Goal: Task Accomplishment & Management: Manage account settings

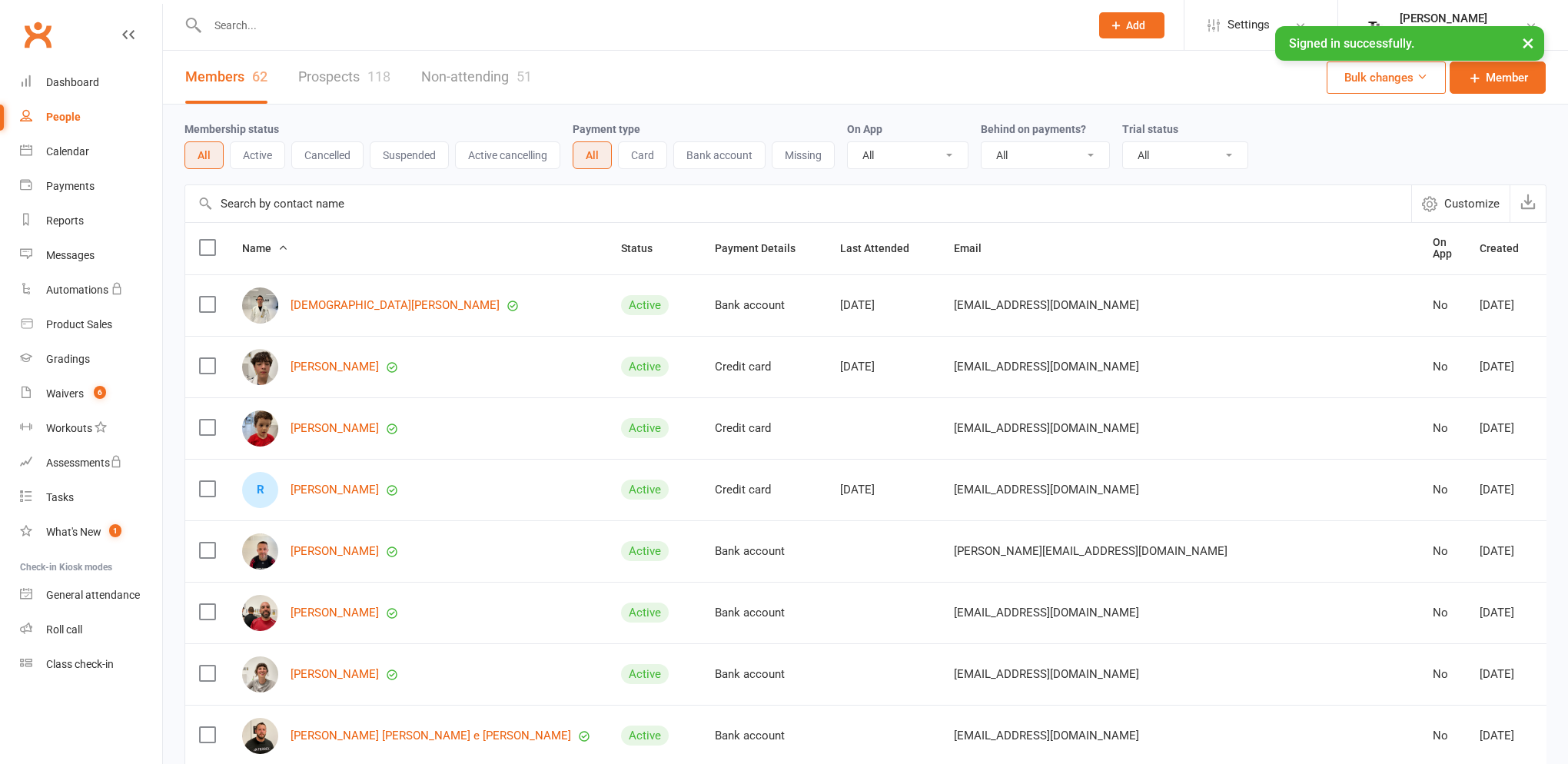
select select "100"
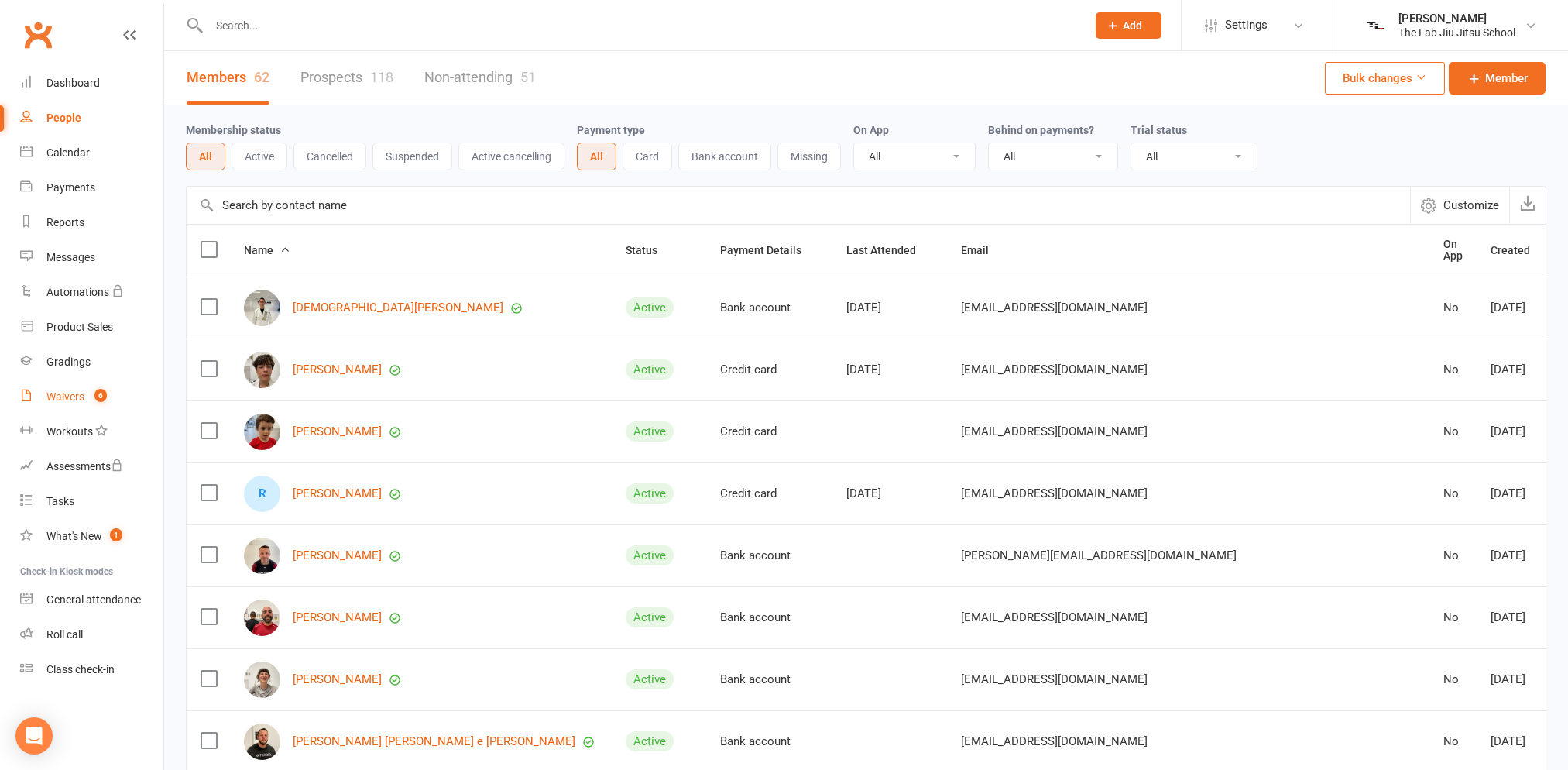
click at [58, 398] on div "Waivers" at bounding box center [65, 396] width 38 height 12
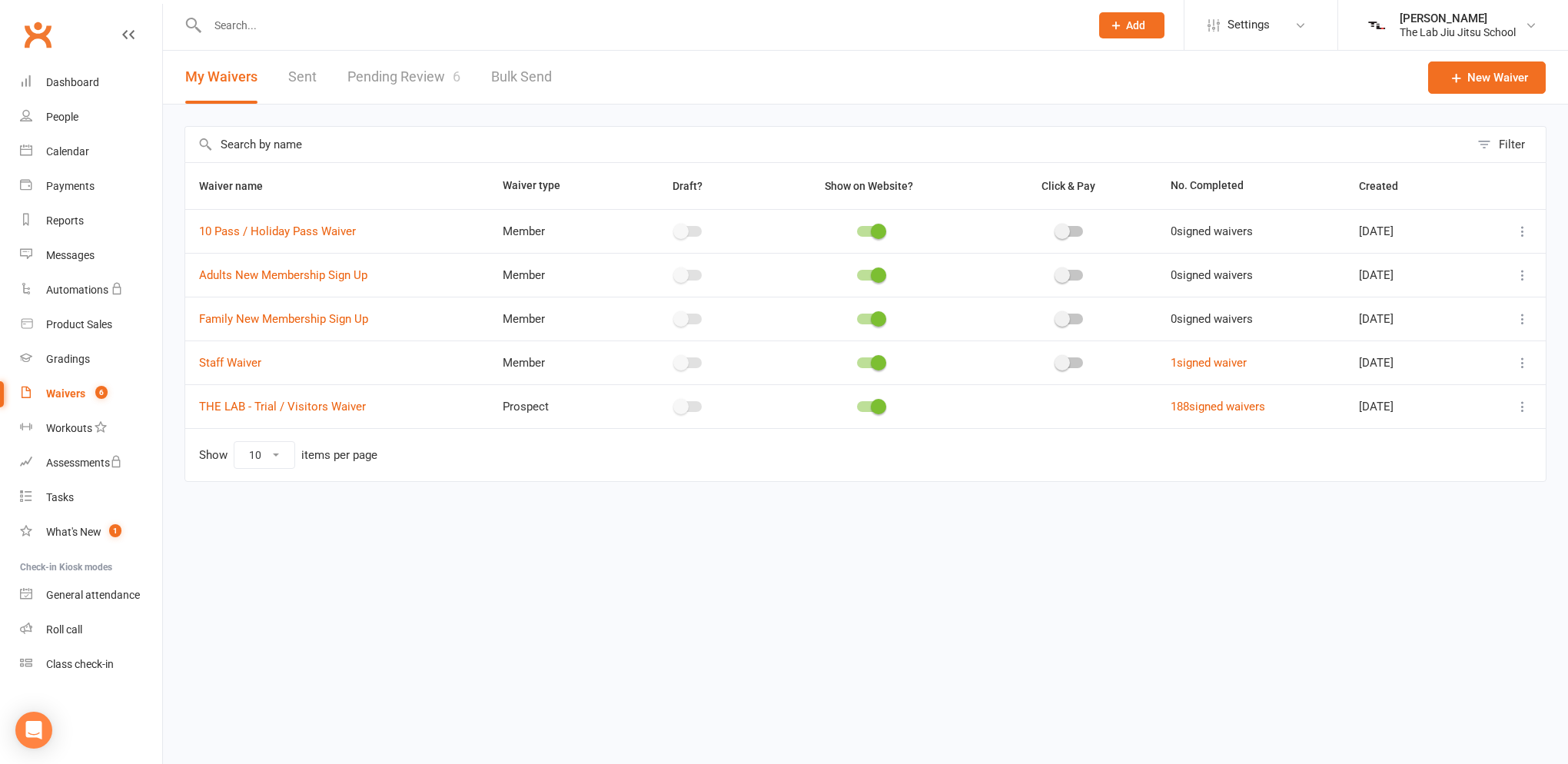
click at [382, 70] on link "Pending Review 6" at bounding box center [403, 77] width 113 height 53
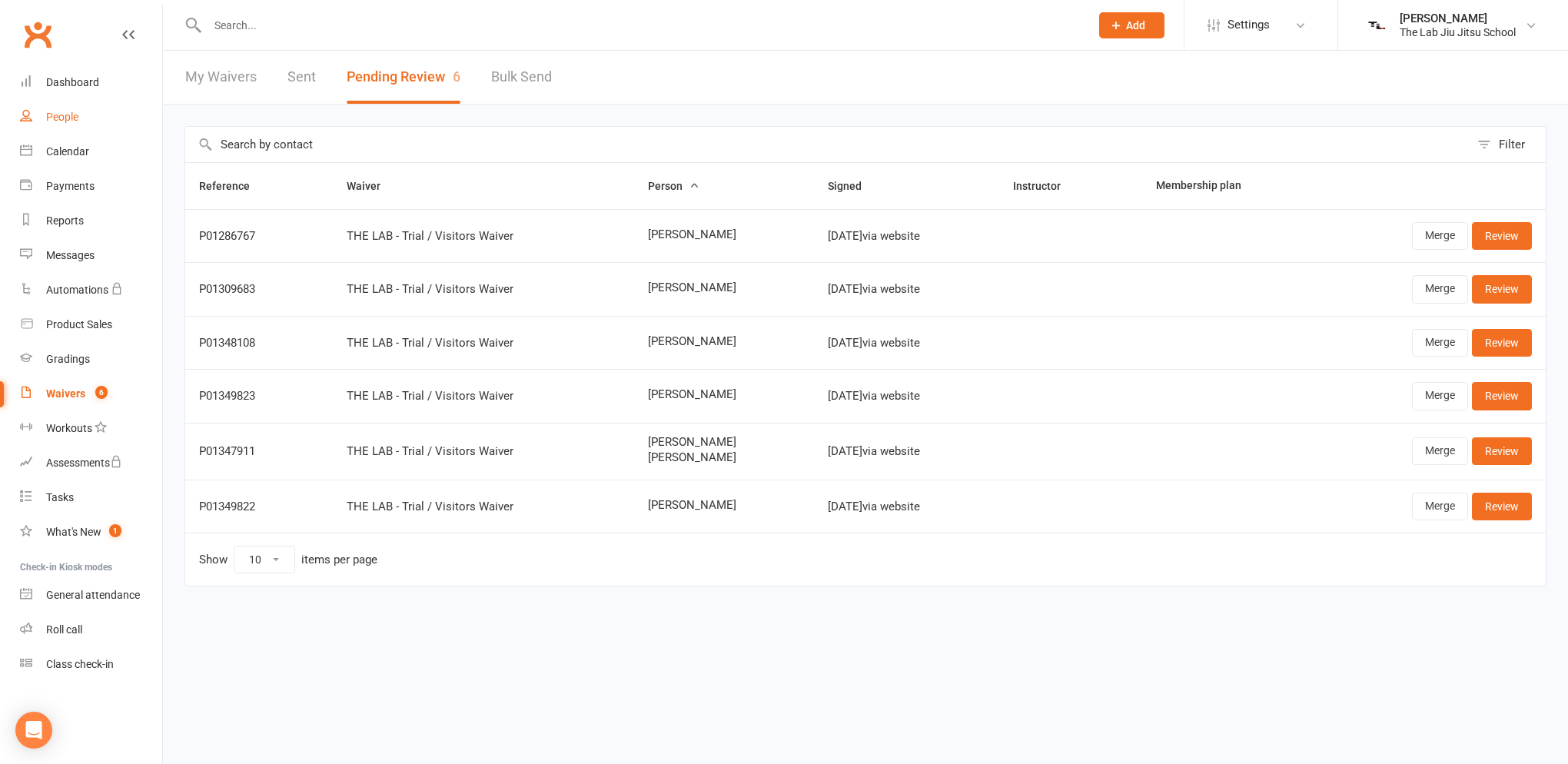
click at [66, 118] on div "People" at bounding box center [62, 116] width 32 height 12
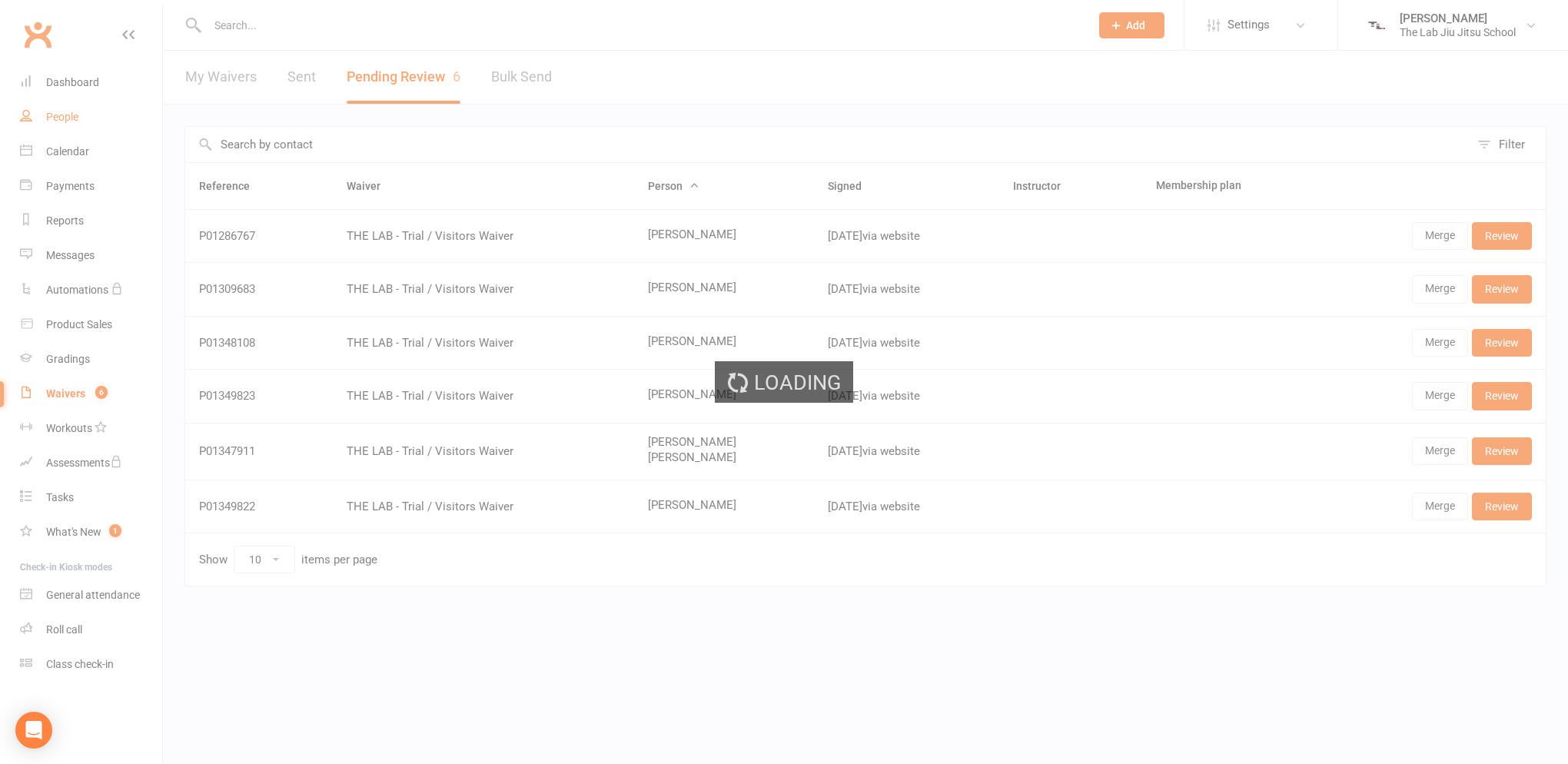
select select "100"
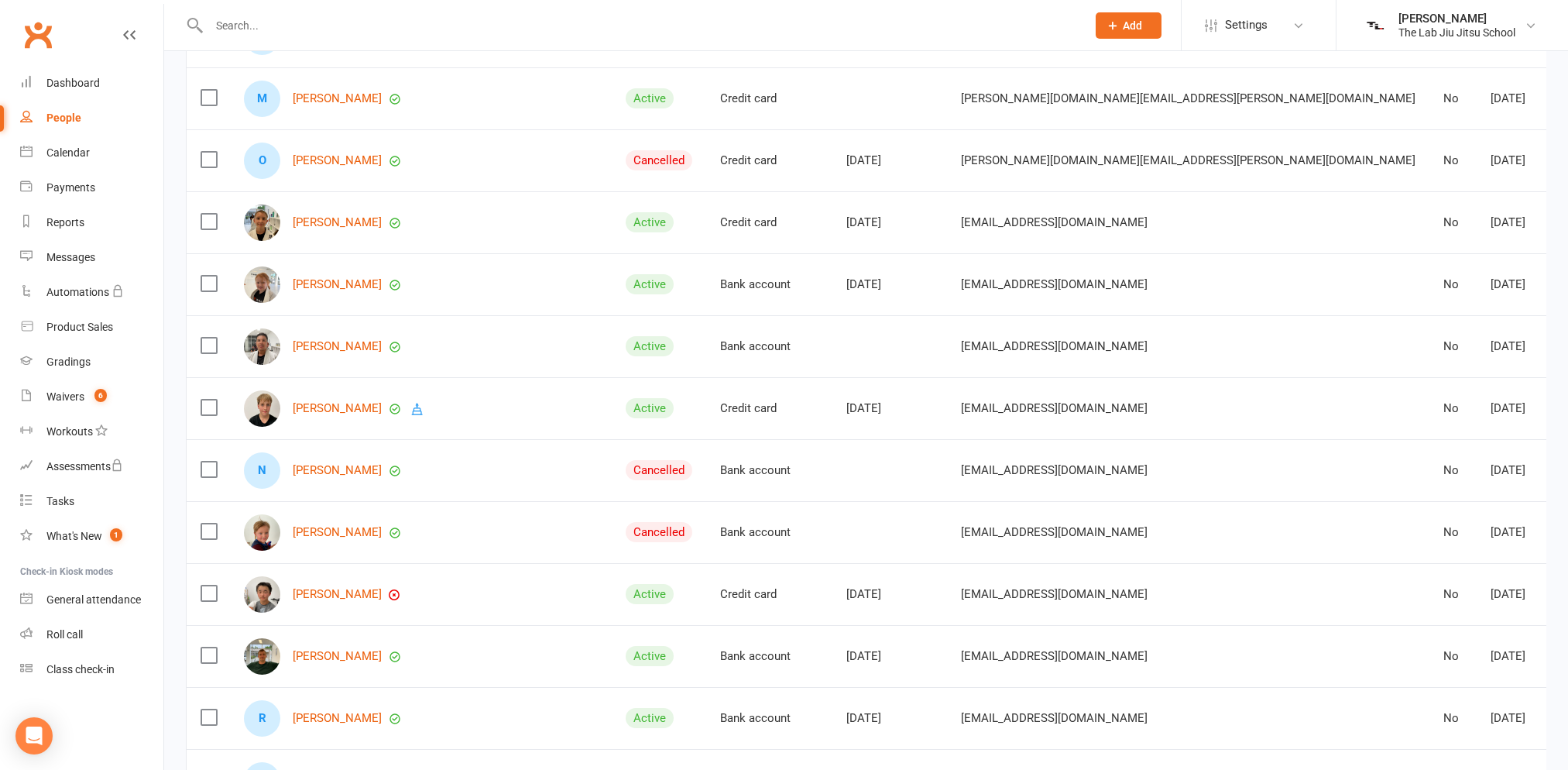
scroll to position [3092, 0]
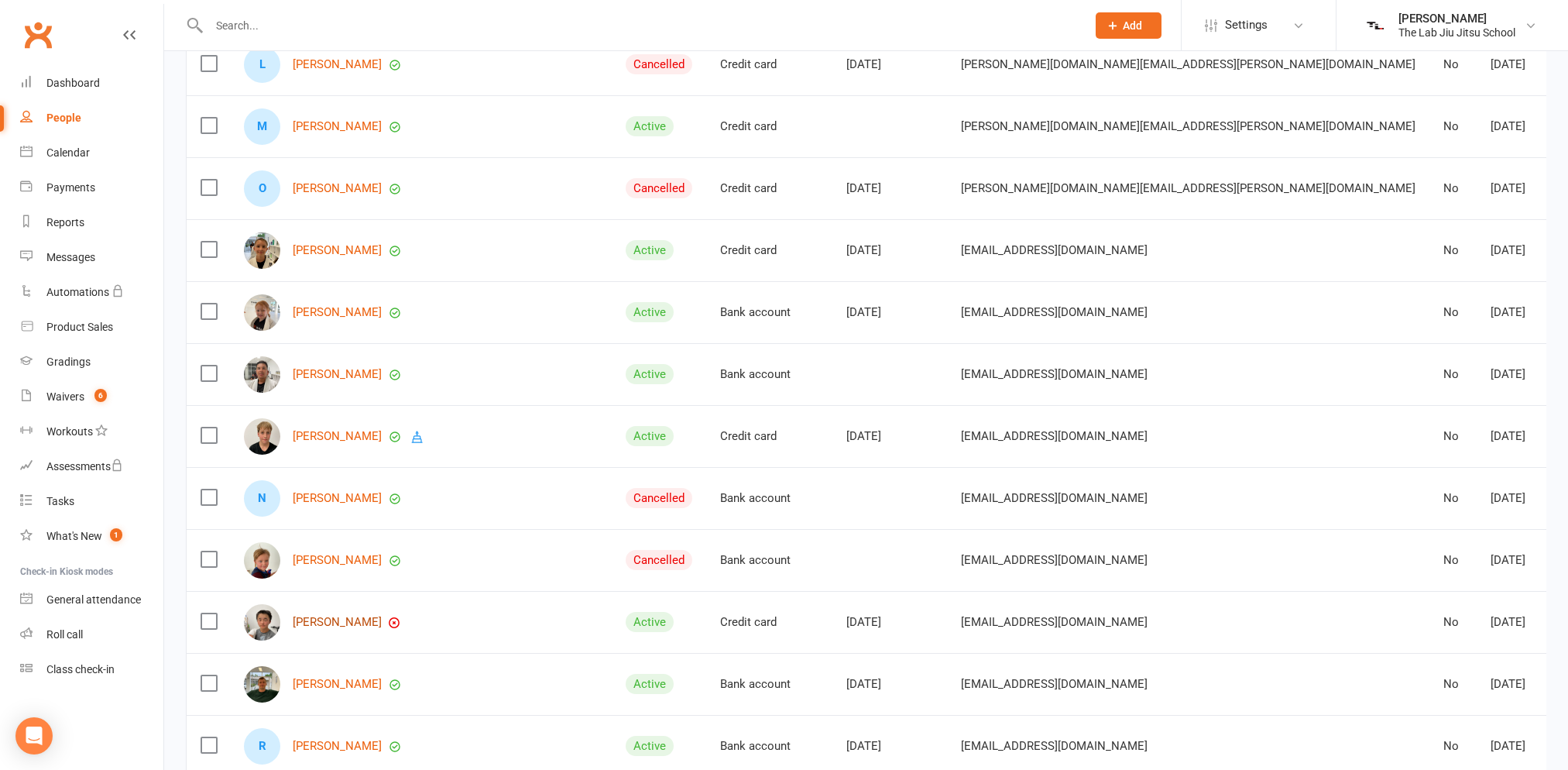
click at [331, 617] on link "[PERSON_NAME]" at bounding box center [338, 622] width 89 height 13
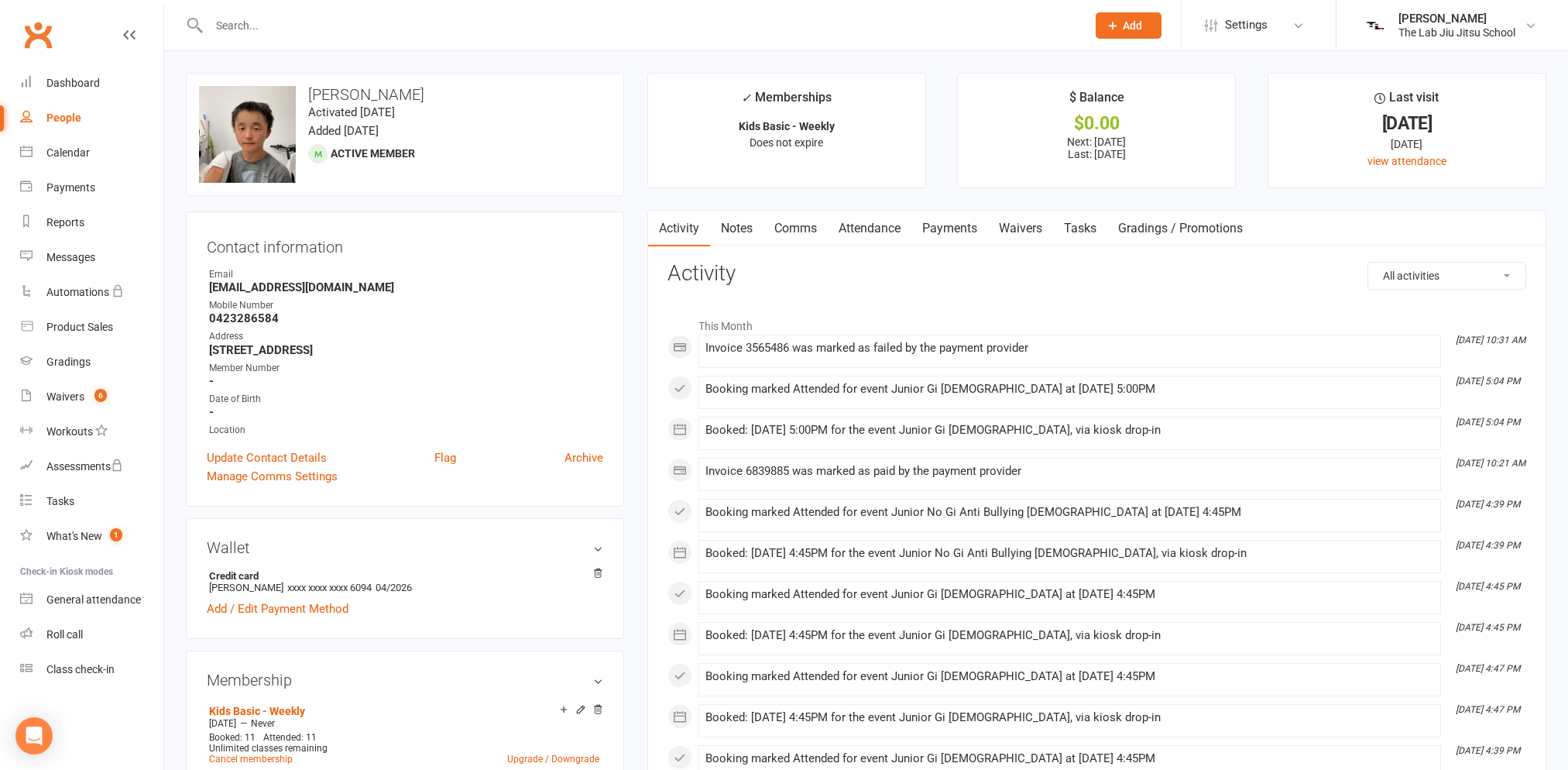
click at [340, 395] on div "Date of Birth" at bounding box center [407, 399] width 394 height 15
click at [300, 405] on strong "-" at bounding box center [407, 411] width 394 height 14
click at [1009, 229] on link "Waivers" at bounding box center [1021, 229] width 65 height 36
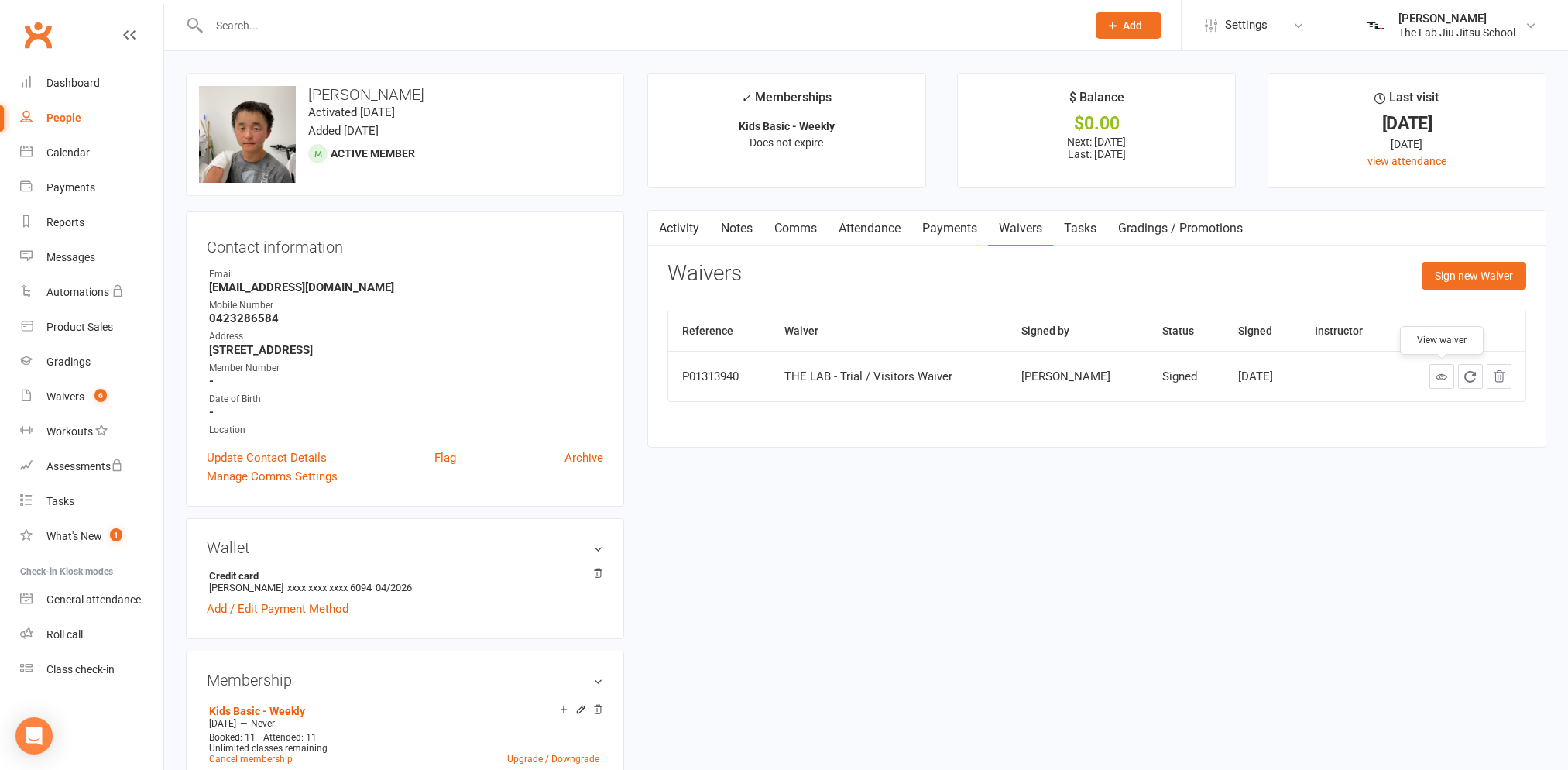
click at [1445, 381] on icon at bounding box center [1441, 376] width 11 height 11
click at [920, 234] on link "Payments" at bounding box center [950, 229] width 76 height 36
